Goal: Task Accomplishment & Management: Complete application form

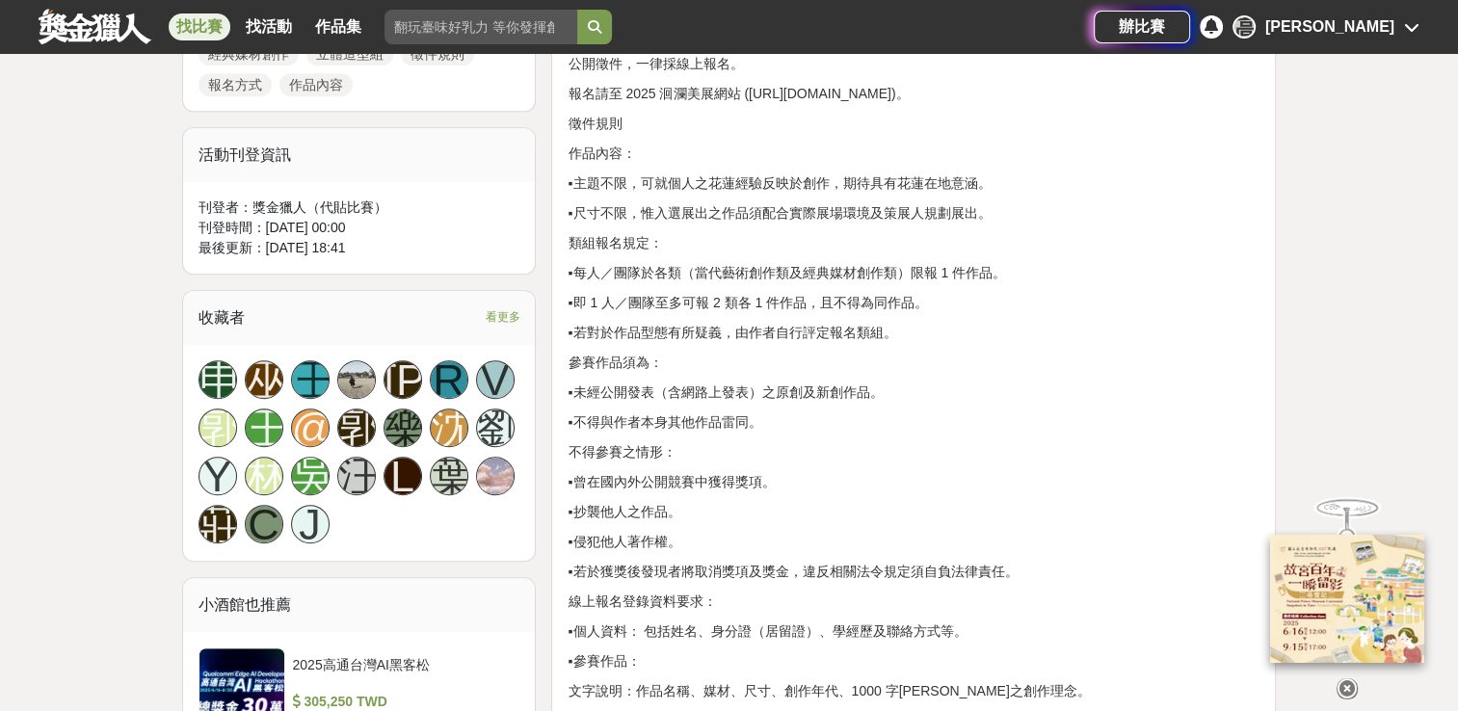
scroll to position [1446, 0]
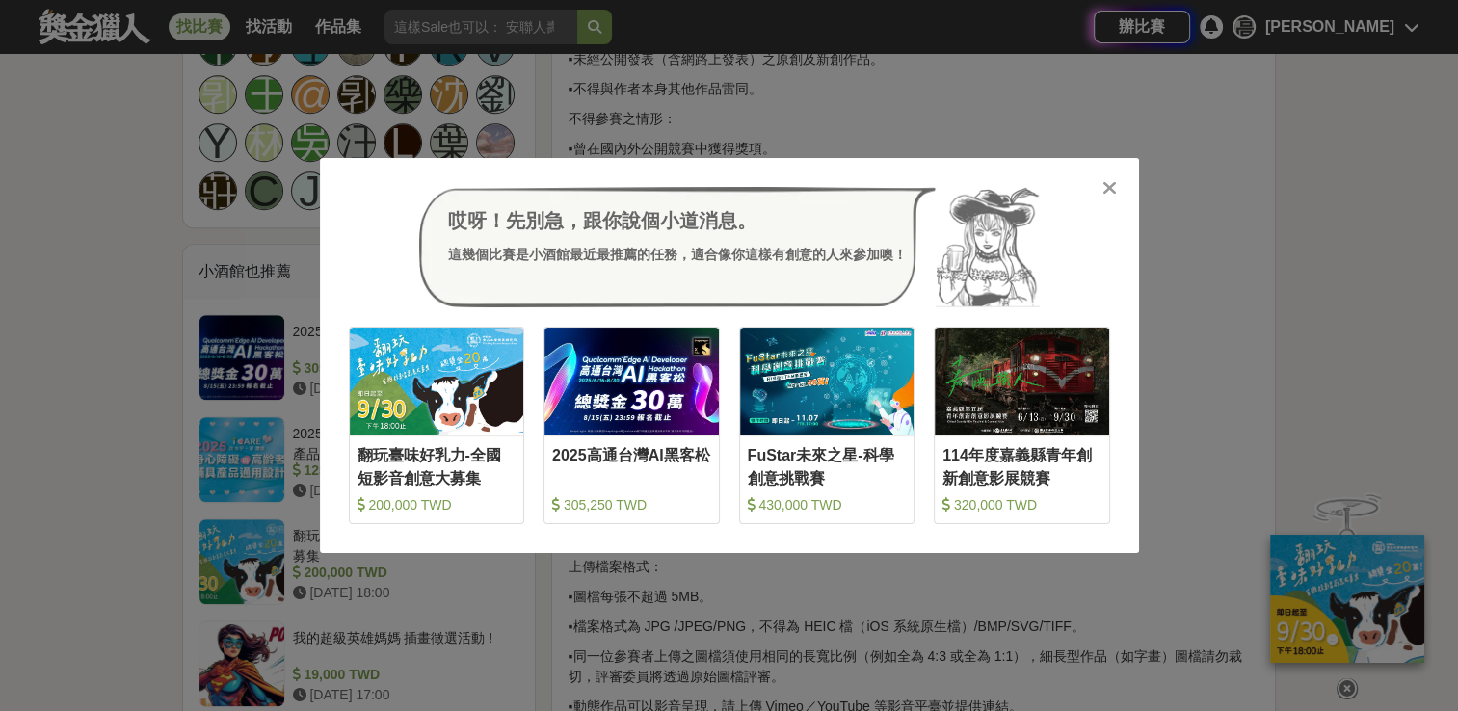
click at [1107, 187] on icon at bounding box center [1110, 187] width 14 height 19
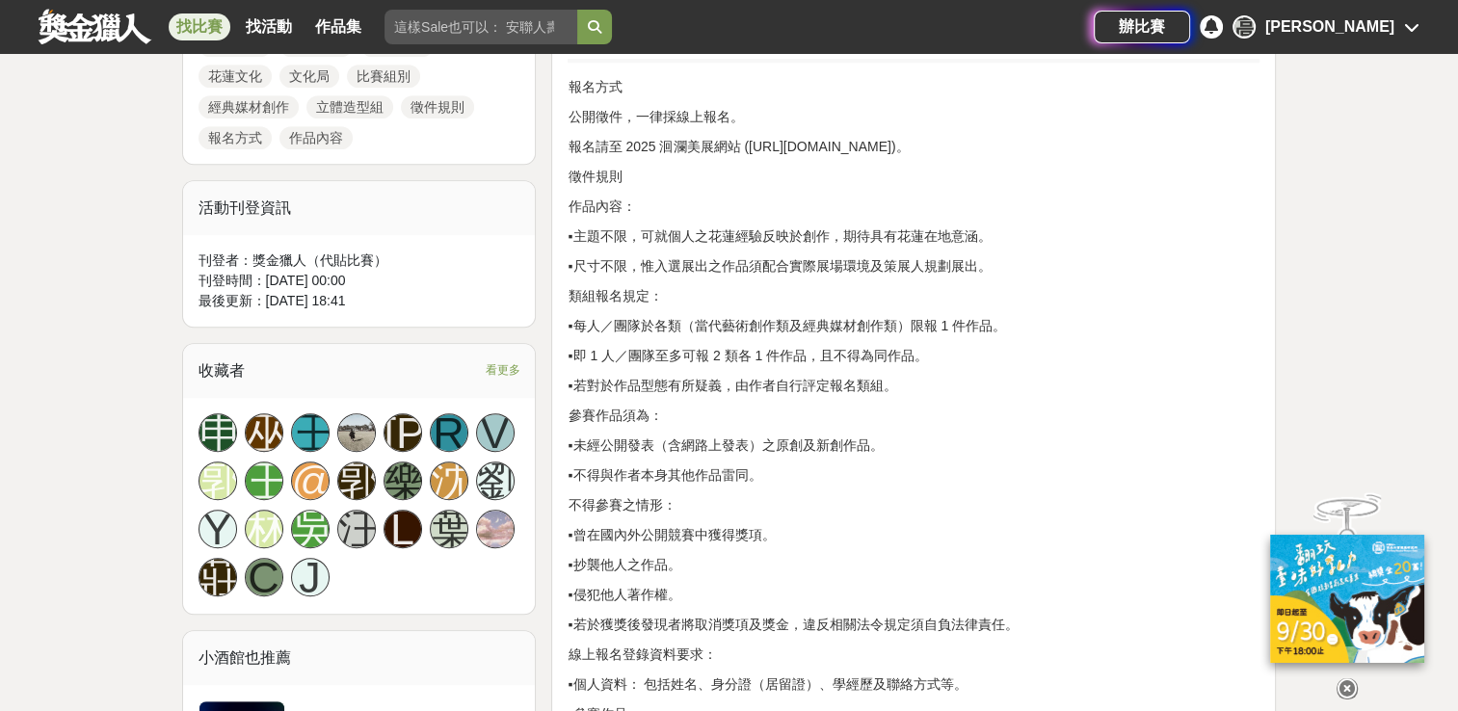
scroll to position [1060, 0]
drag, startPoint x: 750, startPoint y: 141, endPoint x: 965, endPoint y: 139, distance: 215.0
click at [966, 139] on p "報名請至 2025 洄瀾美展網站 ([URL][DOMAIN_NAME])。" at bounding box center [914, 146] width 692 height 20
copy p "[URL][DOMAIN_NAME]"
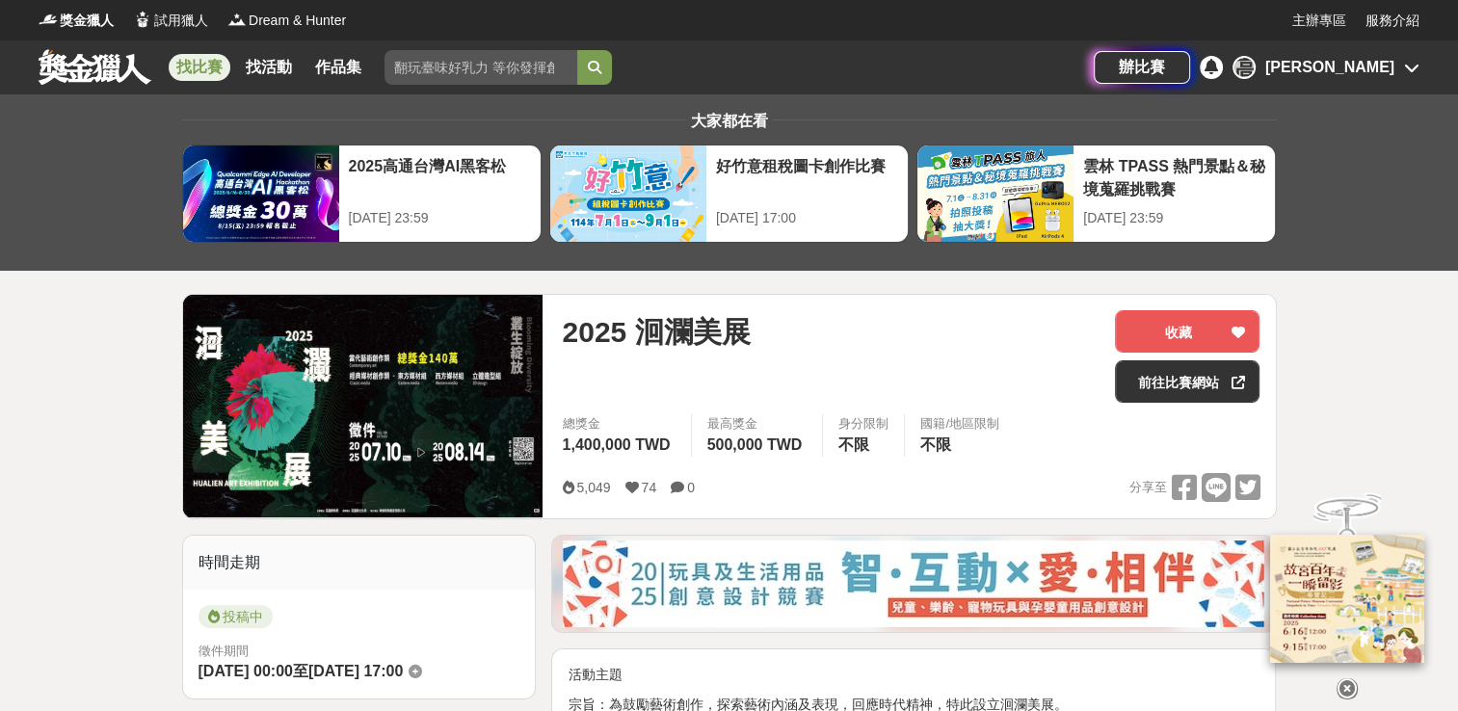
click at [1373, 67] on div "[PERSON_NAME]" at bounding box center [1330, 67] width 129 height 23
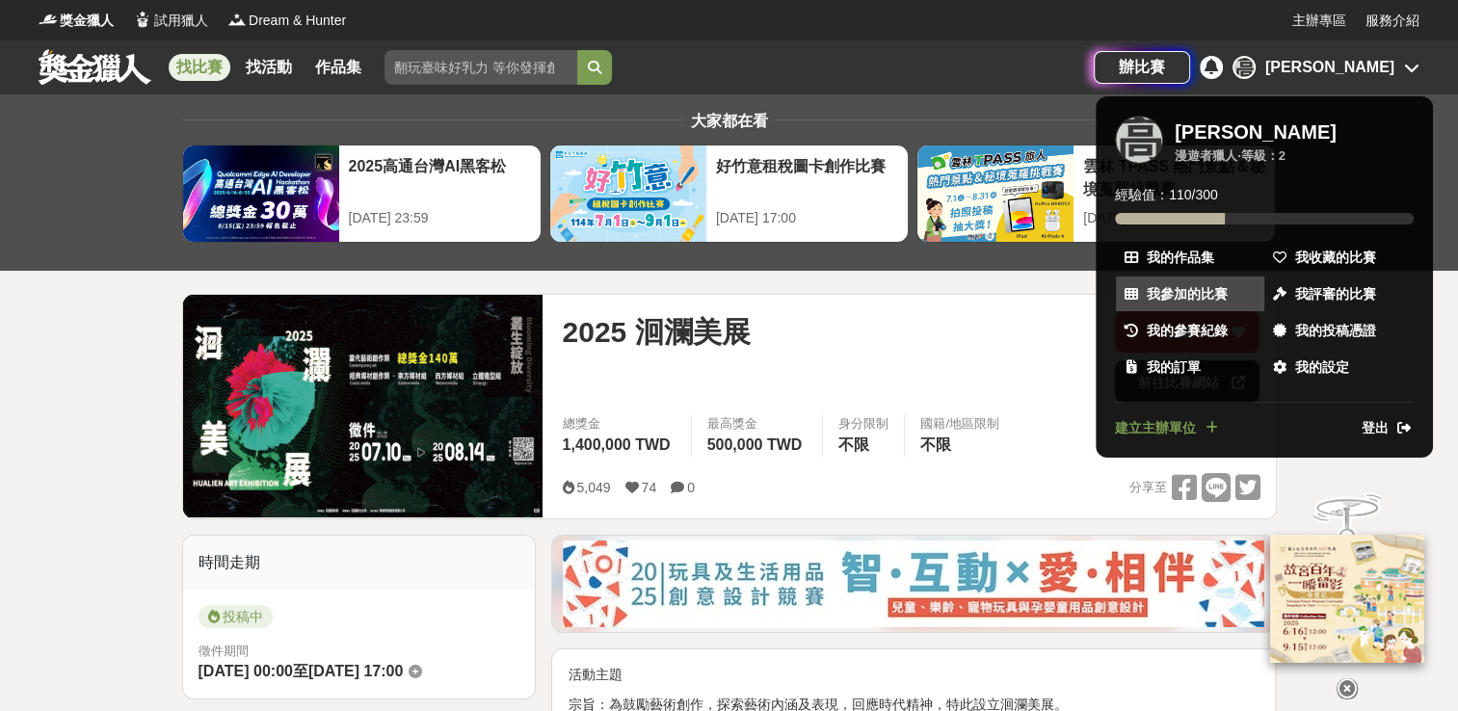
click at [1211, 284] on span "我參加的比賽" at bounding box center [1187, 294] width 81 height 20
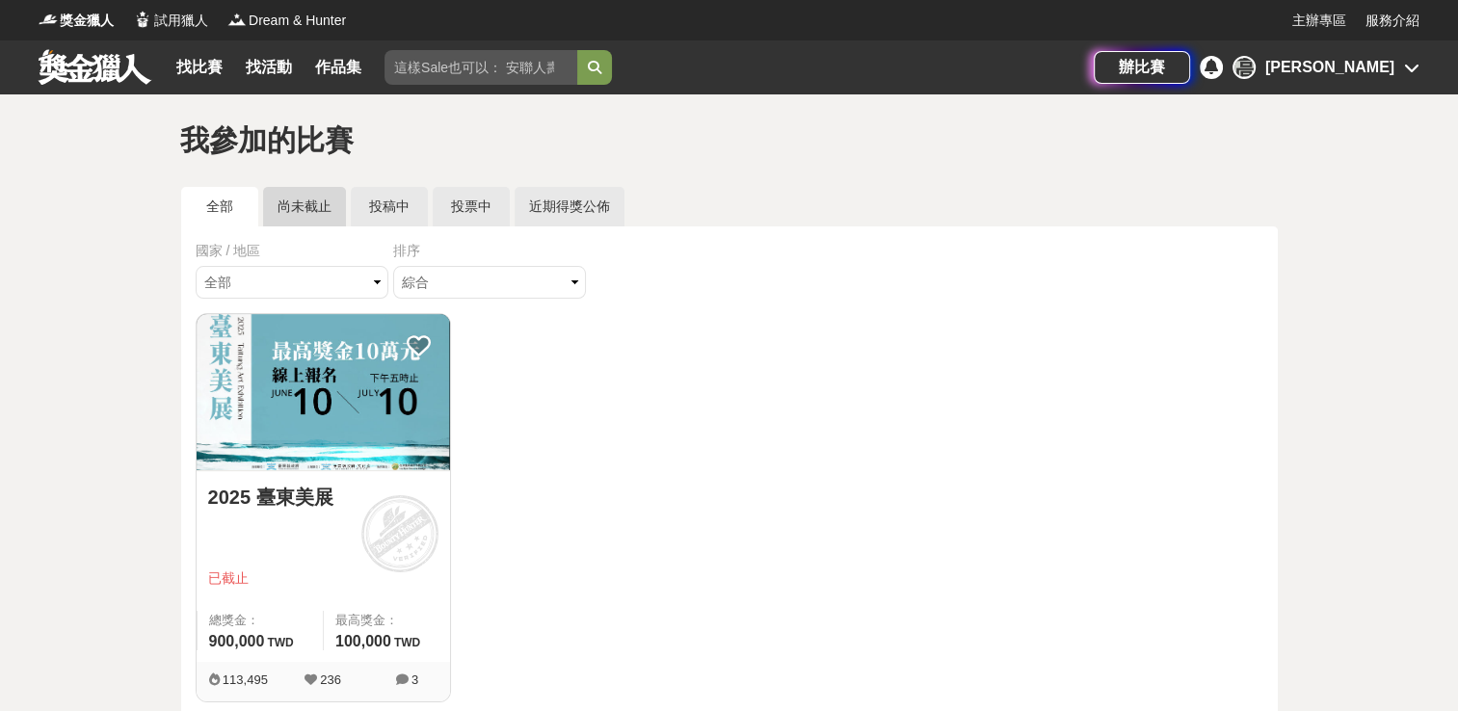
click at [315, 222] on link "尚未截止" at bounding box center [304, 207] width 83 height 40
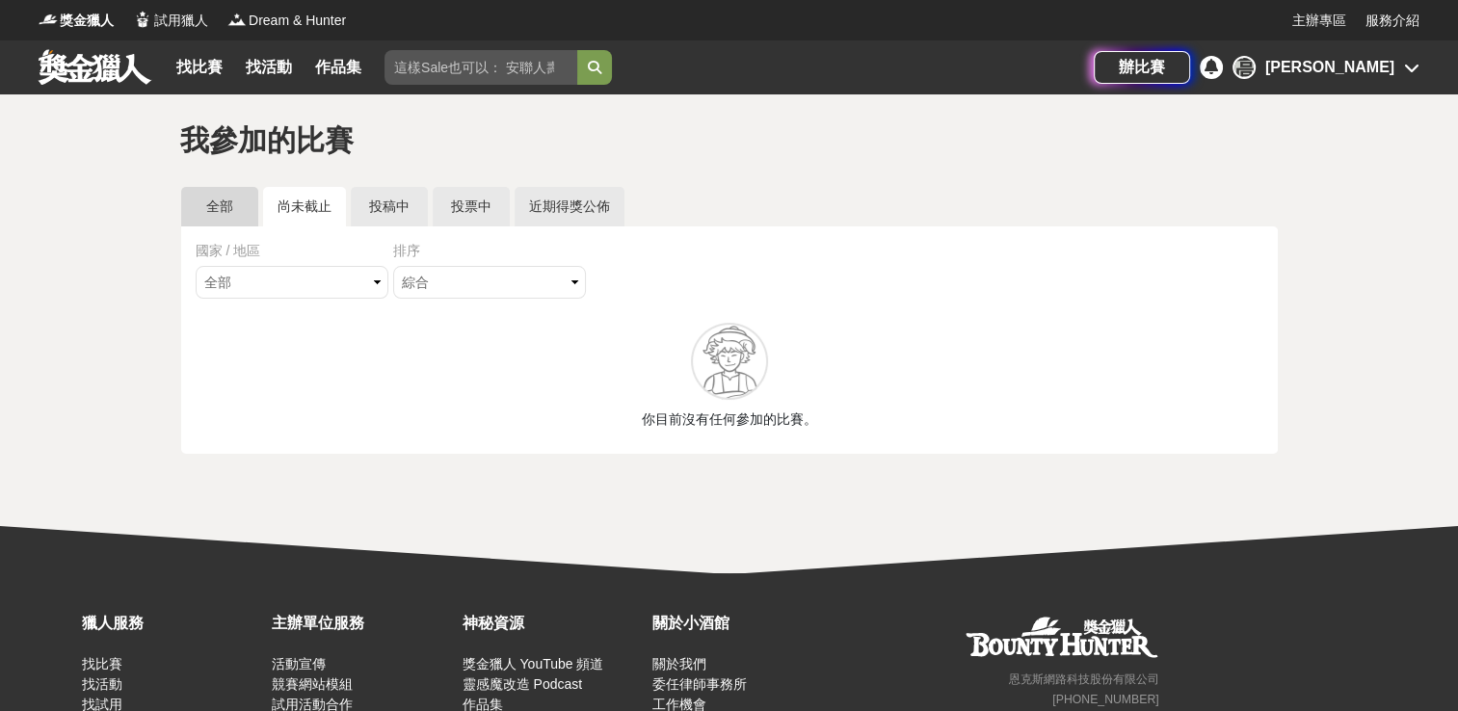
click at [204, 208] on link "全部" at bounding box center [219, 207] width 77 height 40
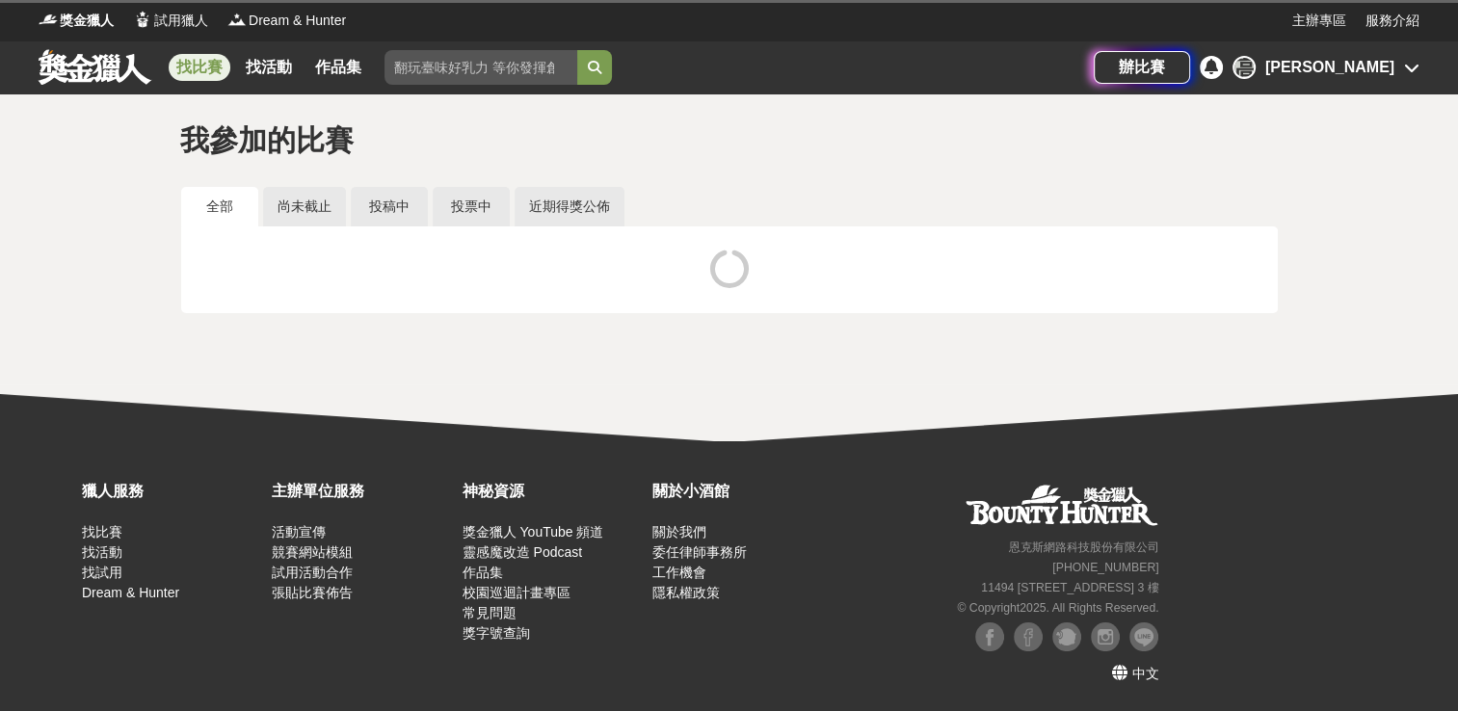
click at [185, 67] on link "找比賽" at bounding box center [200, 67] width 62 height 27
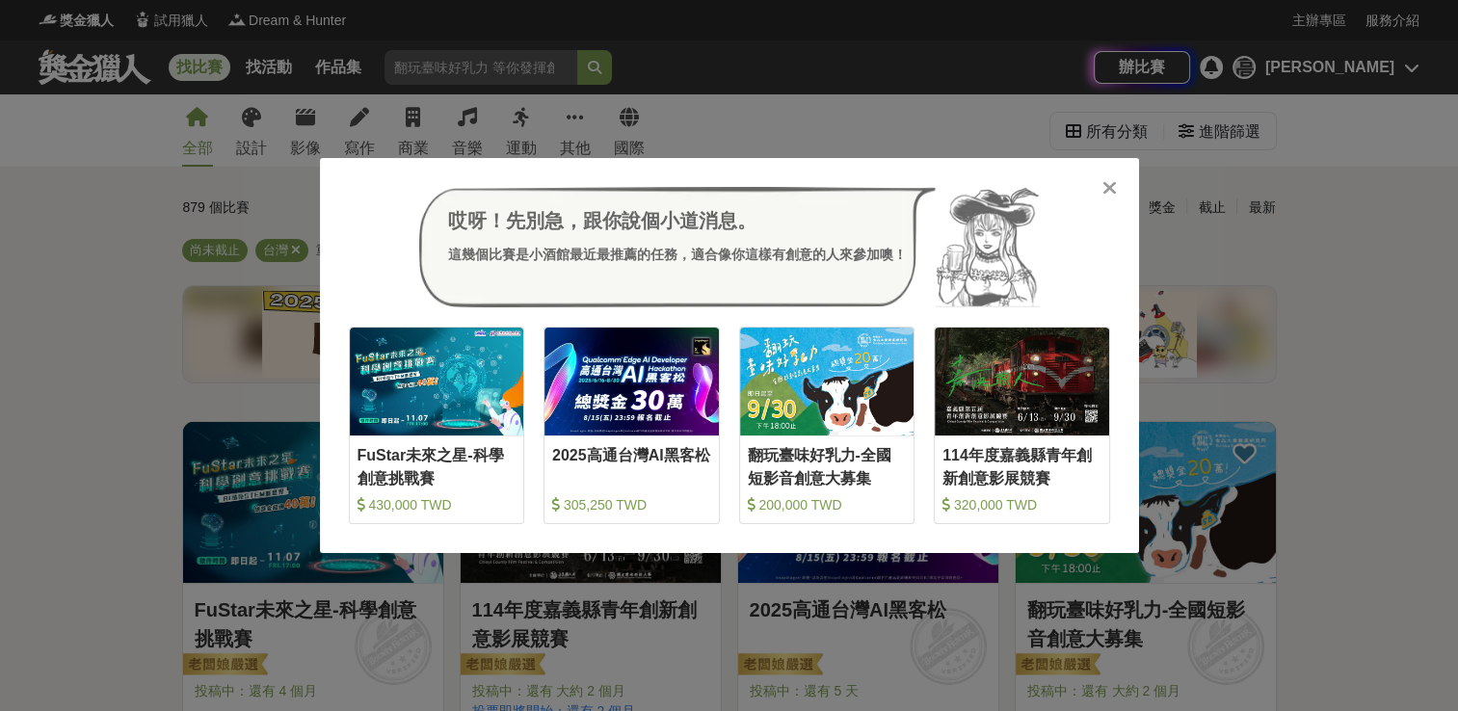
click at [1115, 191] on icon at bounding box center [1110, 187] width 14 height 19
